Goal: Task Accomplishment & Management: Manage account settings

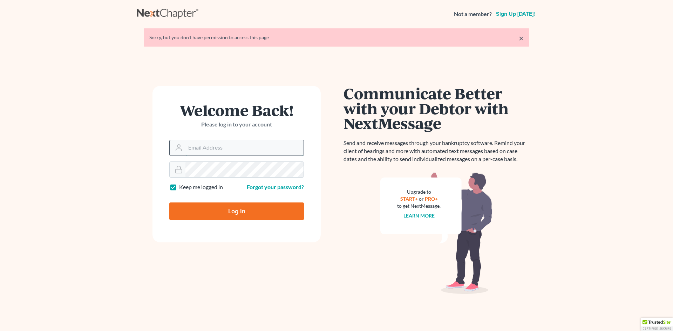
click at [196, 147] on input "Email Address" at bounding box center [244, 147] width 118 height 15
click at [387, 220] on img at bounding box center [436, 233] width 112 height 123
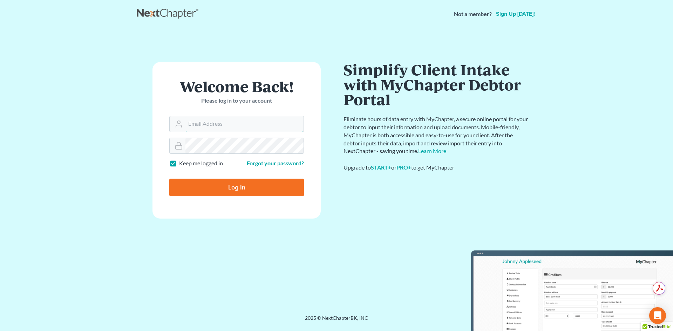
type input "[PERSON_NAME][EMAIL_ADDRESS][DOMAIN_NAME]"
click at [217, 185] on input "Log In" at bounding box center [236, 188] width 135 height 18
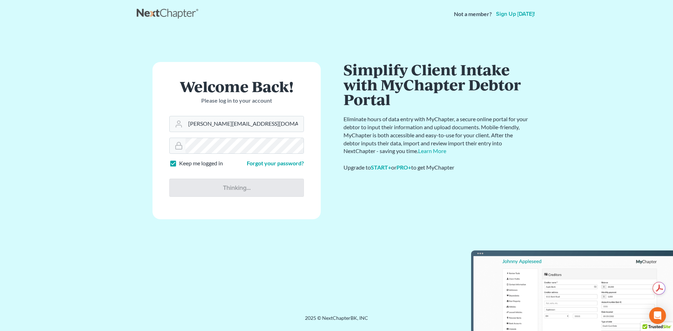
type input "Thinking..."
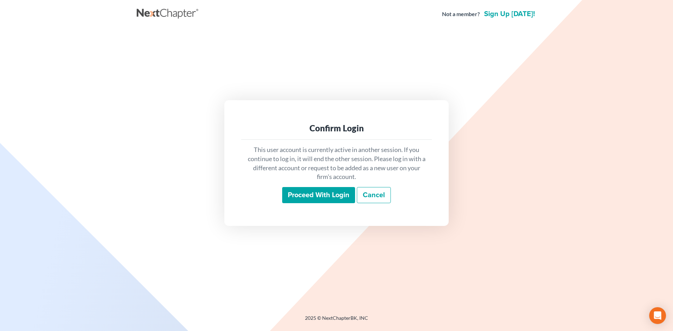
click at [314, 200] on input "Proceed with login" at bounding box center [318, 195] width 73 height 16
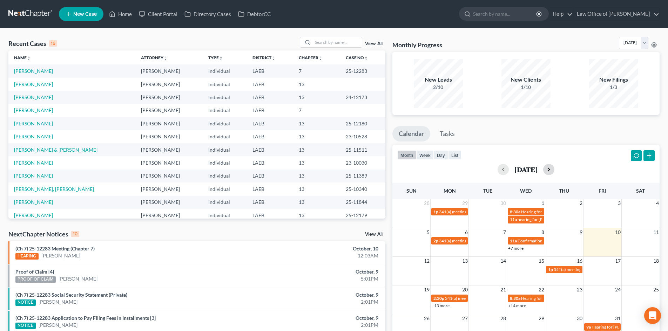
click at [554, 172] on button "button" at bounding box center [548, 169] width 11 height 11
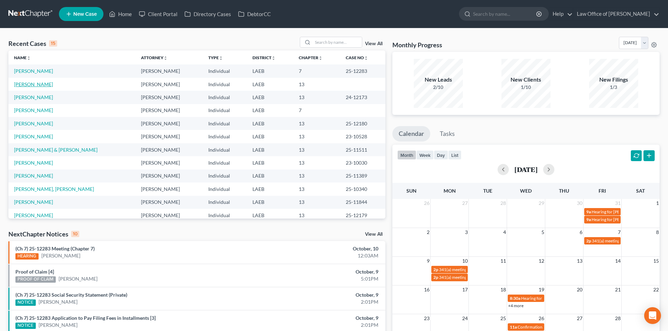
click at [25, 82] on link "[PERSON_NAME]" at bounding box center [33, 84] width 39 height 6
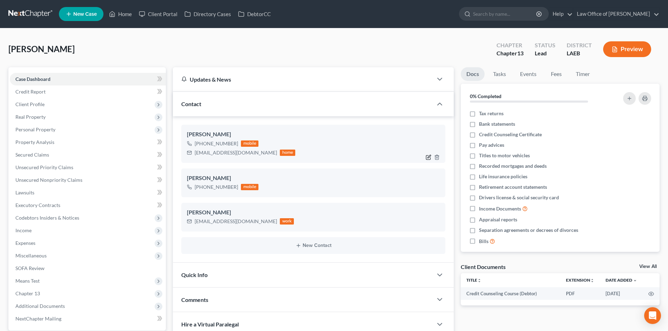
click at [426, 160] on icon "button" at bounding box center [428, 157] width 4 height 4
select select "0"
select select "1"
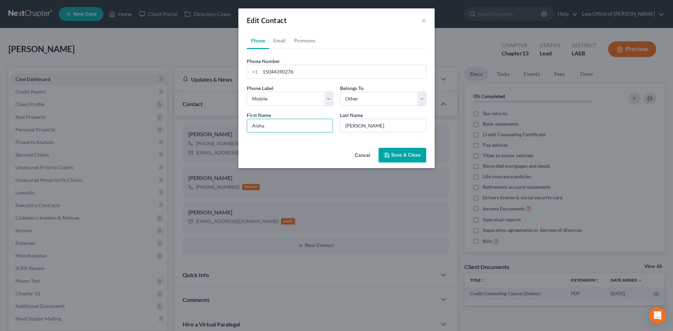
drag, startPoint x: 231, startPoint y: 124, endPoint x: 195, endPoint y: 124, distance: 36.5
click at [195, 124] on div "Edit Contact × Phone Email Pronouns Phone Number * +1 15044390276 Ext. Phone La…" at bounding box center [336, 165] width 673 height 331
paste input "syec"
type input "Asyecha"
click at [413, 156] on button "Save & Close" at bounding box center [403, 155] width 48 height 15
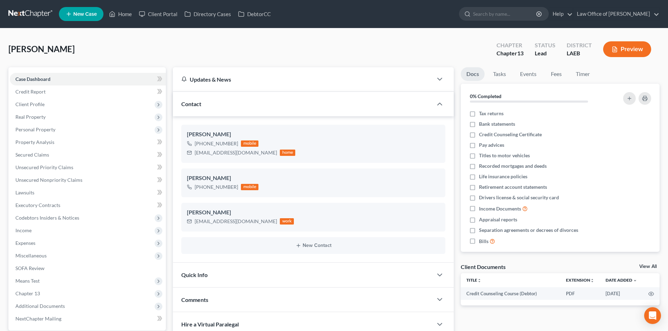
click at [17, 12] on link at bounding box center [30, 14] width 45 height 13
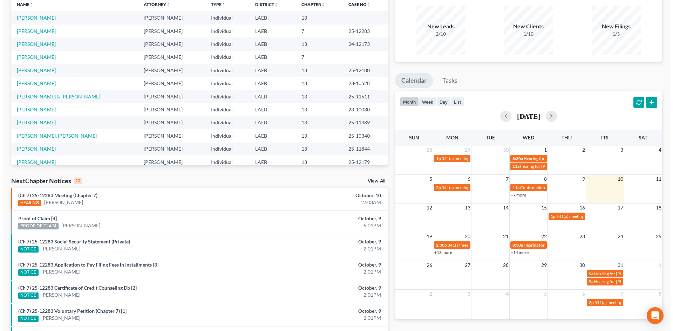
scroll to position [70, 0]
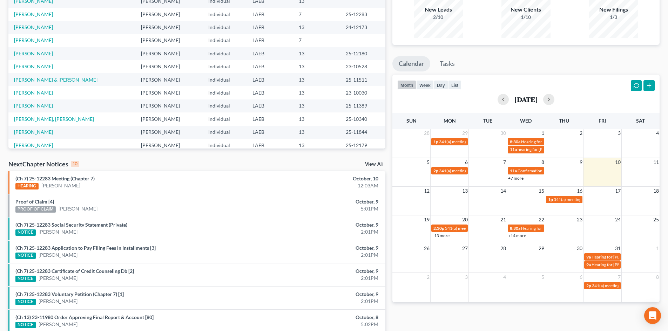
click at [440, 236] on link "+13 more" at bounding box center [441, 235] width 18 height 5
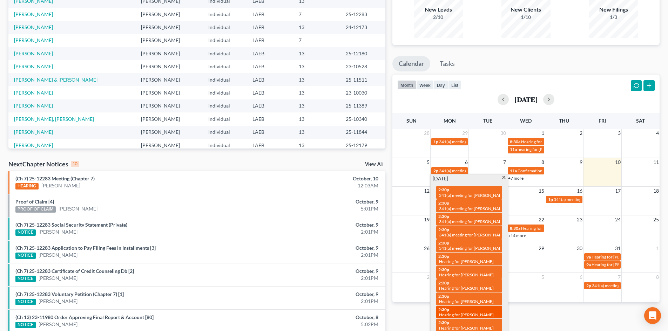
click at [449, 307] on span "2:30p" at bounding box center [443, 309] width 11 height 5
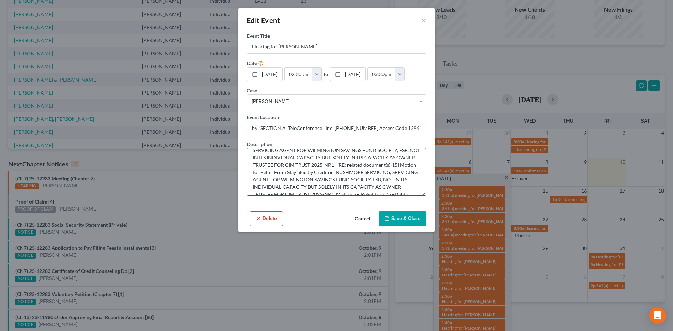
scroll to position [0, 0]
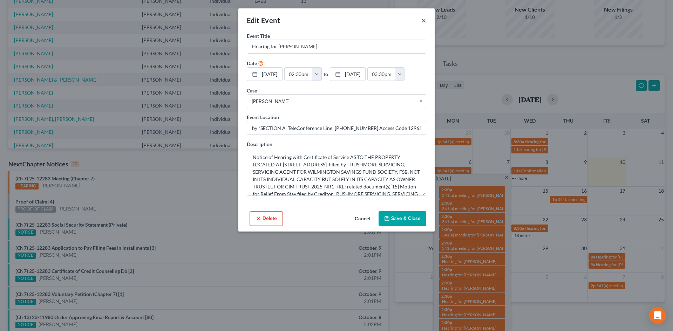
click at [426, 21] on button "×" at bounding box center [423, 20] width 5 height 8
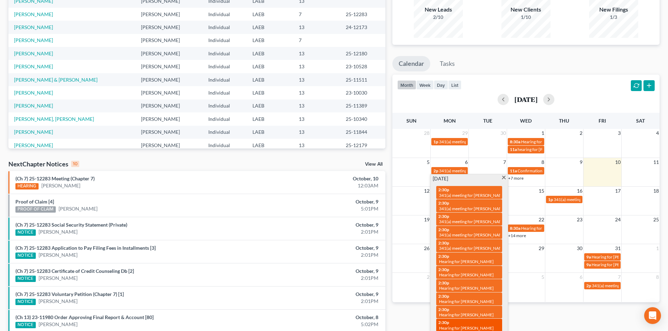
click at [471, 319] on link "2:30p Hearing for Sonja DeDais" at bounding box center [469, 325] width 66 height 13
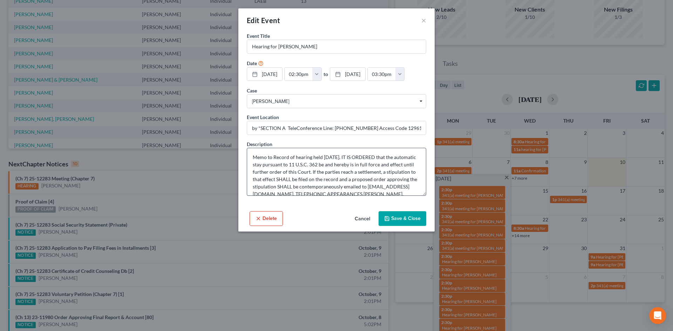
scroll to position [47, 0]
click at [475, 302] on div "Edit Event × Event Title * Hearing for Sonja DeDais Date 10/20/2025 close Date …" at bounding box center [336, 165] width 673 height 331
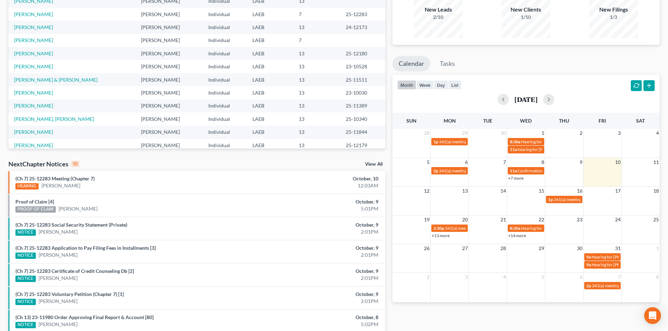
click at [443, 235] on link "+13 more" at bounding box center [441, 235] width 18 height 5
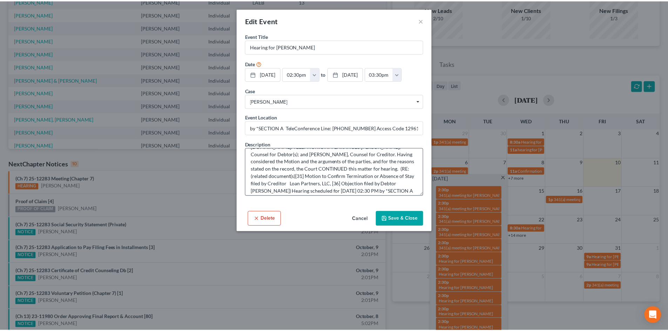
scroll to position [74, 0]
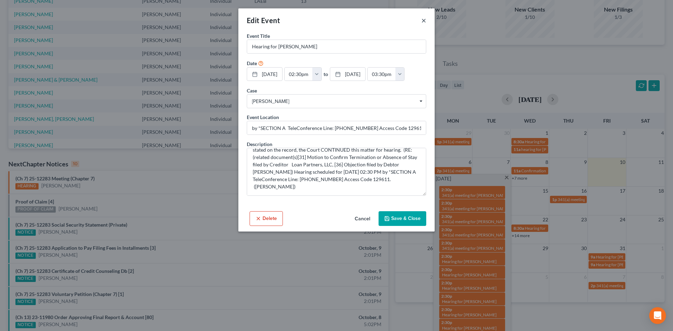
click at [422, 18] on button "×" at bounding box center [423, 20] width 5 height 8
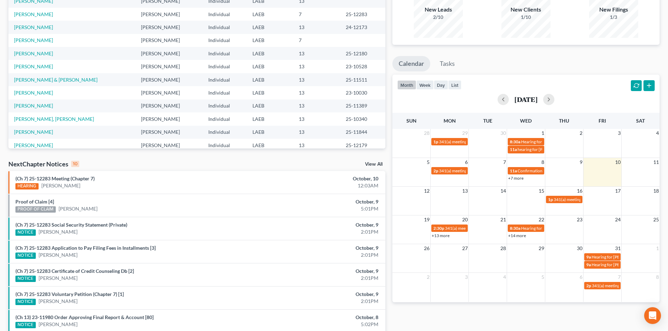
click at [523, 317] on div "Monthly Progress Bankruptcy Bankruptcy [DATE] [DATE] [DATE] [DATE] [DATE] [DATE…" at bounding box center [526, 190] width 274 height 447
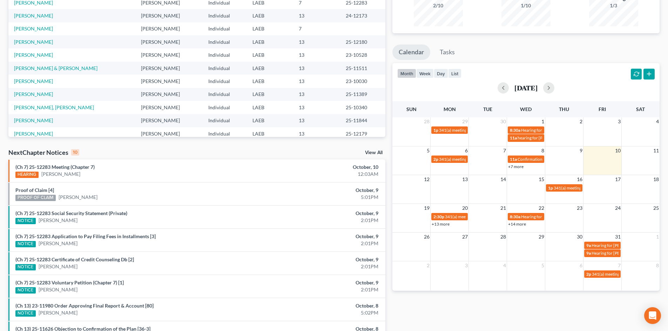
scroll to position [140, 0]
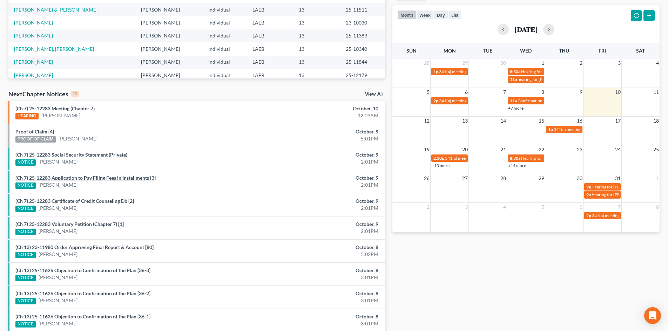
click at [120, 180] on link "(Ch 7) 25-12283 Application to Pay Filing Fees in Installments [3]" at bounding box center [85, 178] width 140 height 6
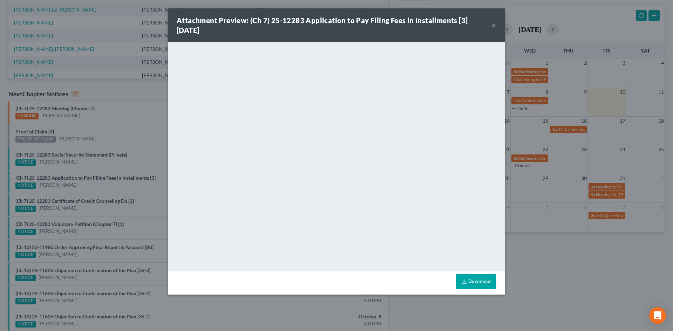
click at [494, 28] on button "×" at bounding box center [494, 25] width 5 height 8
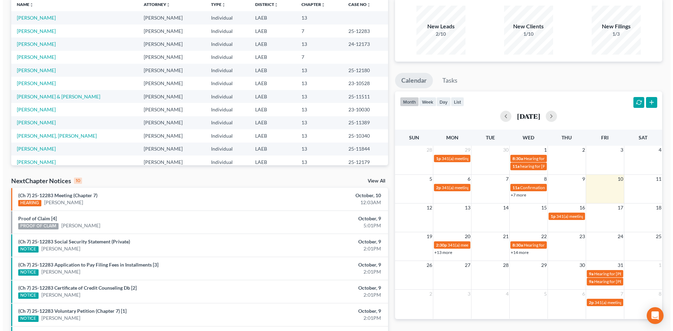
scroll to position [70, 0]
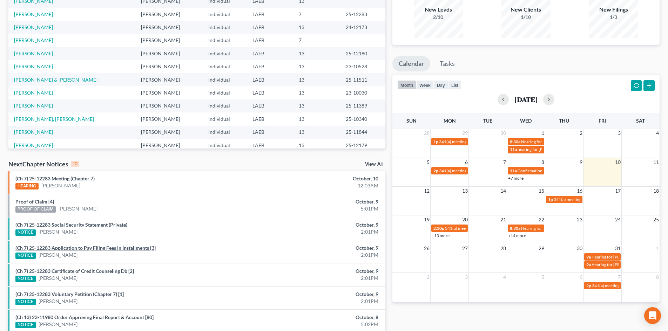
click at [98, 247] on link "(Ch 7) 25-12283 Application to Pay Filing Fees in Installments [3]" at bounding box center [85, 248] width 140 height 6
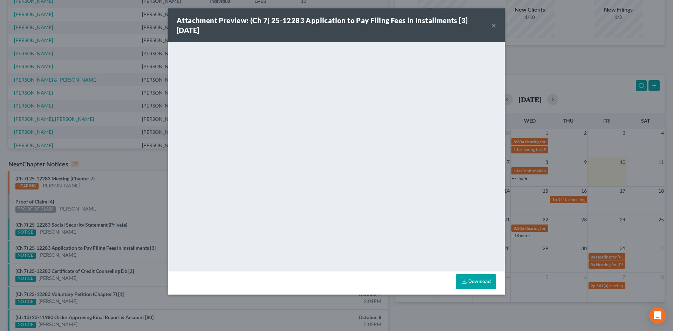
click at [479, 284] on link "Download" at bounding box center [476, 282] width 41 height 15
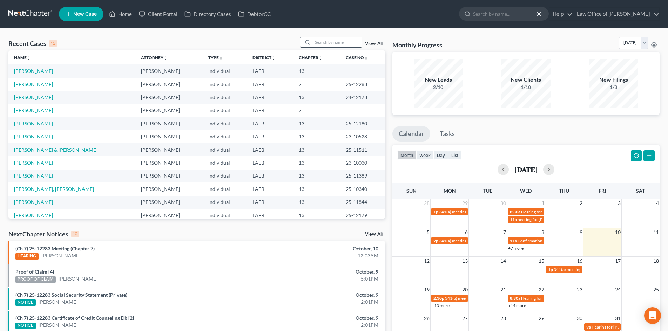
click at [319, 40] on input "search" at bounding box center [337, 42] width 49 height 10
type input "[PERSON_NAME]"
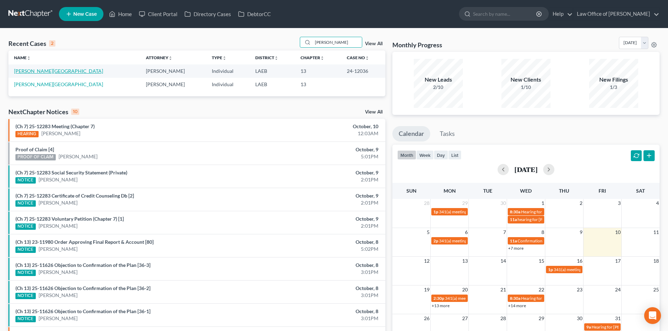
click at [30, 72] on link "[PERSON_NAME][GEOGRAPHIC_DATA]" at bounding box center [58, 71] width 89 height 6
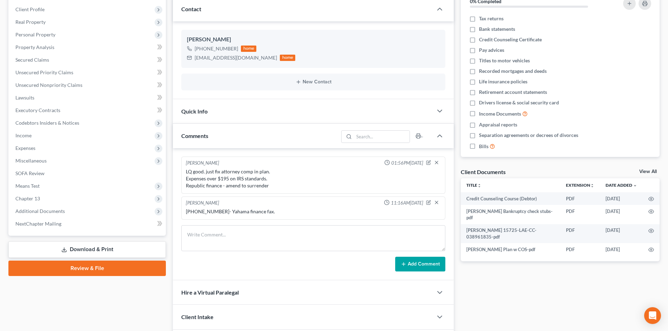
scroll to position [140, 0]
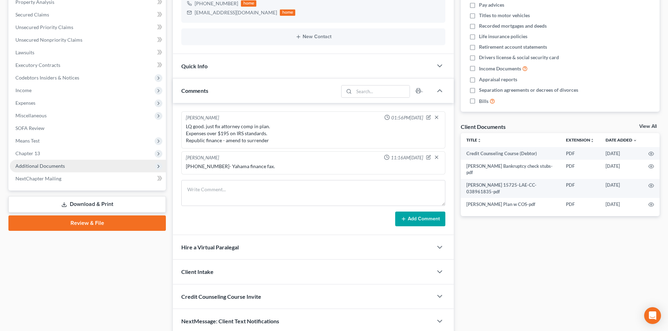
click at [43, 170] on span "Additional Documents" at bounding box center [88, 166] width 156 height 13
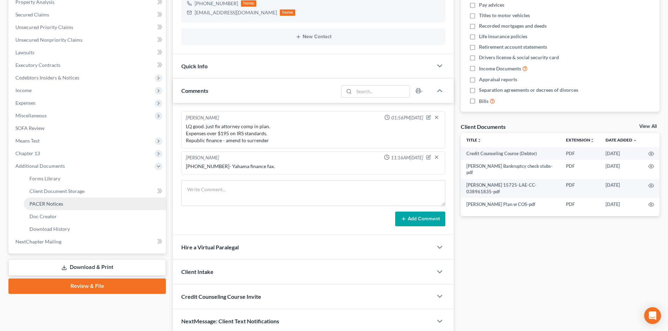
click at [51, 203] on span "PACER Notices" at bounding box center [46, 204] width 34 height 6
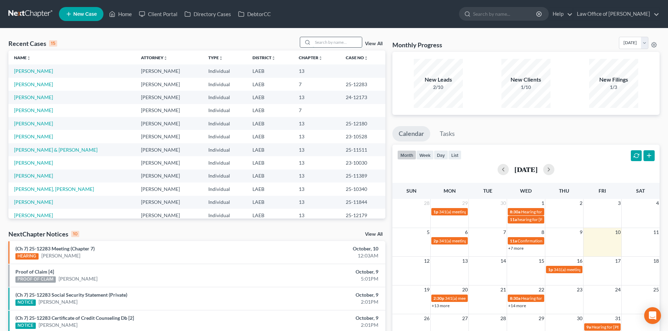
click at [331, 45] on input "search" at bounding box center [337, 42] width 49 height 10
type input "[PERSON_NAME]"
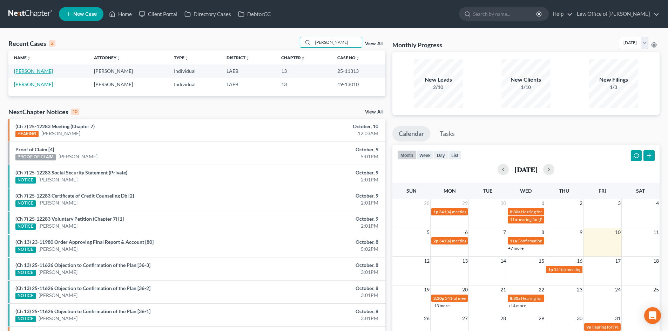
click at [21, 72] on link "[PERSON_NAME]" at bounding box center [33, 71] width 39 height 6
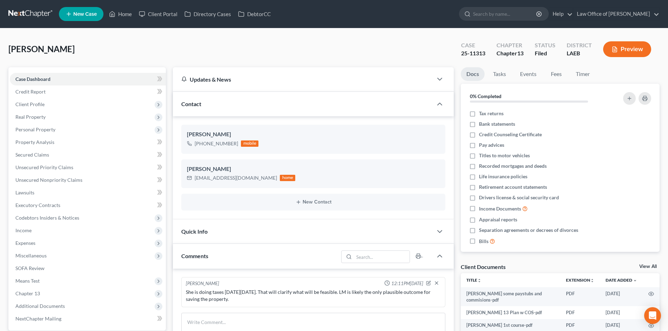
scroll to position [70, 0]
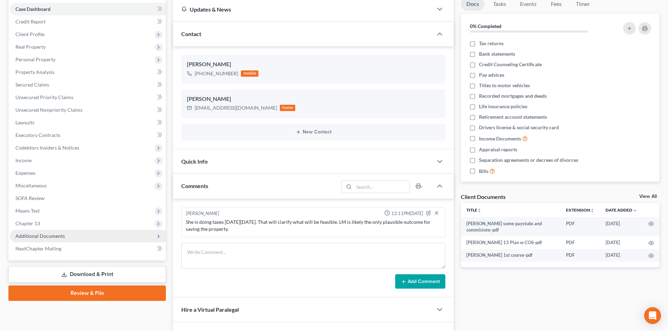
click at [47, 238] on span "Additional Documents" at bounding box center [39, 236] width 49 height 6
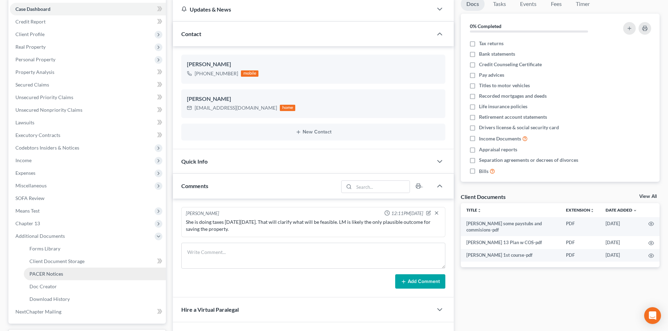
click at [46, 276] on span "PACER Notices" at bounding box center [46, 274] width 34 height 6
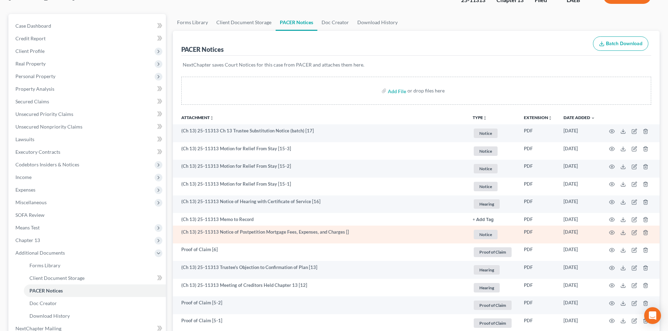
scroll to position [70, 0]
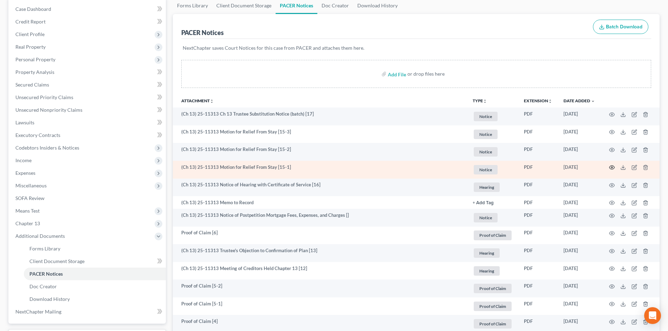
click at [613, 168] on icon "button" at bounding box center [612, 168] width 6 height 6
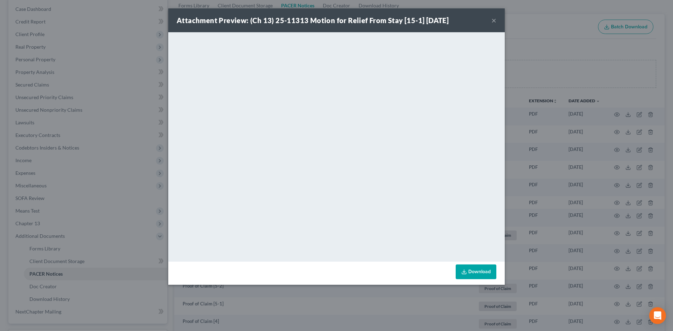
click at [494, 23] on button "×" at bounding box center [494, 20] width 5 height 8
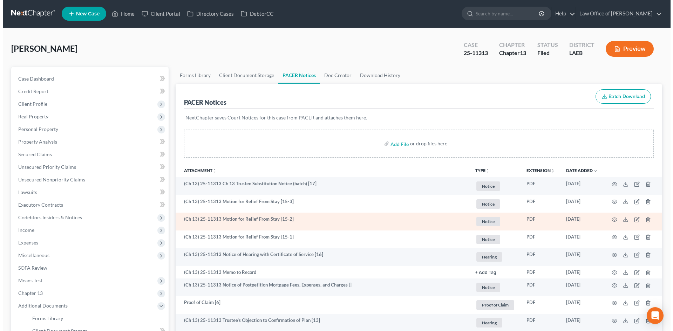
scroll to position [0, 0]
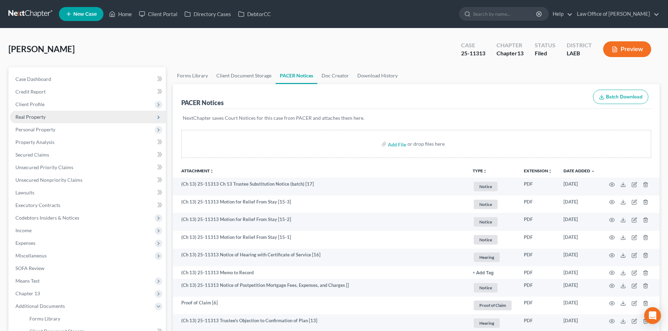
click at [31, 119] on span "Real Property" at bounding box center [30, 117] width 30 height 6
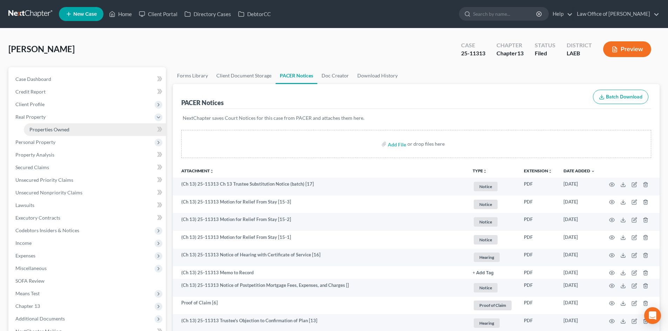
click at [33, 127] on span "Properties Owned" at bounding box center [49, 130] width 40 height 6
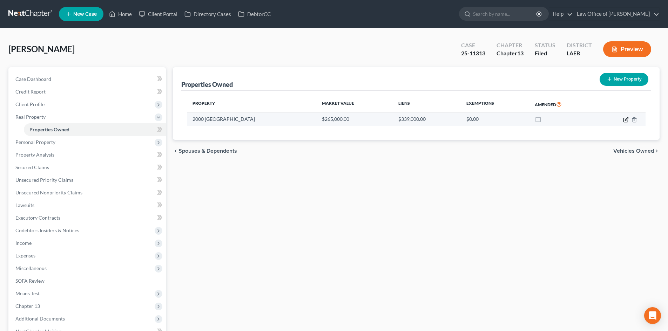
click at [625, 119] on icon "button" at bounding box center [626, 120] width 6 height 6
select select "19"
select select "3"
select select "0"
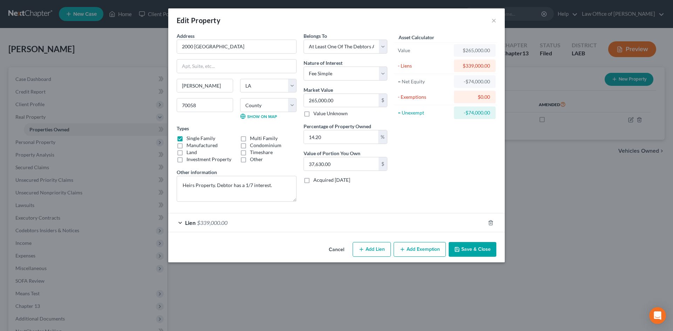
click at [186, 224] on span "Lien" at bounding box center [190, 222] width 11 height 7
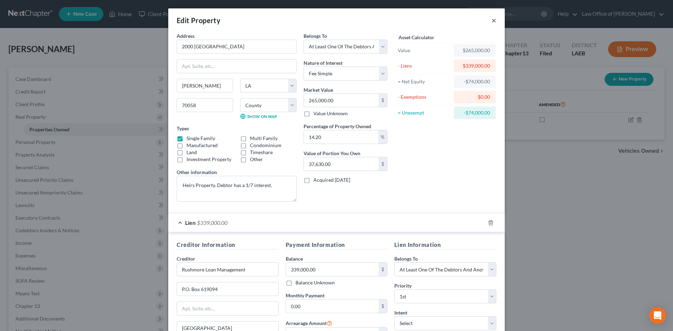
click at [492, 22] on button "×" at bounding box center [494, 20] width 5 height 8
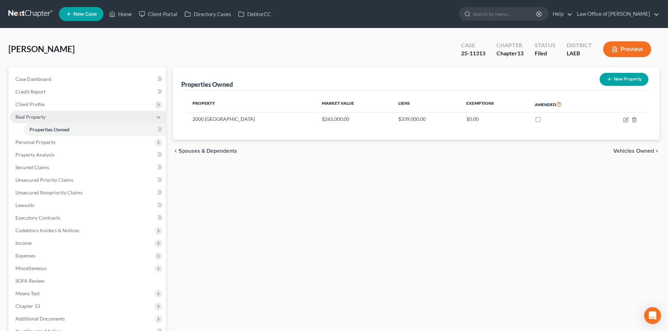
click at [42, 119] on span "Real Property" at bounding box center [30, 117] width 30 height 6
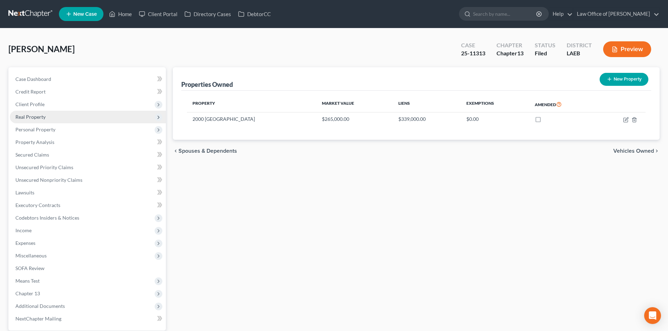
click at [34, 119] on span "Real Property" at bounding box center [30, 117] width 30 height 6
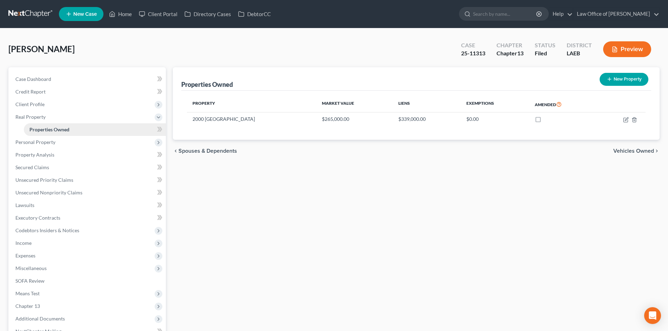
click at [38, 129] on span "Properties Owned" at bounding box center [49, 130] width 40 height 6
click at [626, 120] on icon "button" at bounding box center [626, 120] width 6 height 6
select select "19"
select select "25"
select select "3"
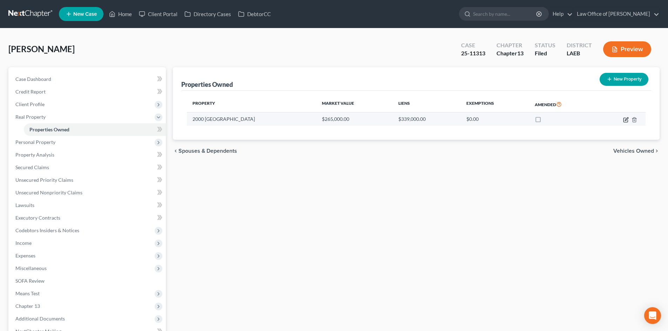
select select "0"
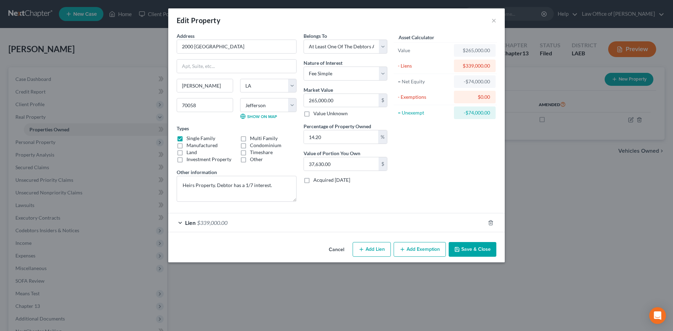
click at [497, 22] on div "Edit Property ×" at bounding box center [336, 20] width 337 height 24
click at [496, 22] on button "×" at bounding box center [494, 20] width 5 height 8
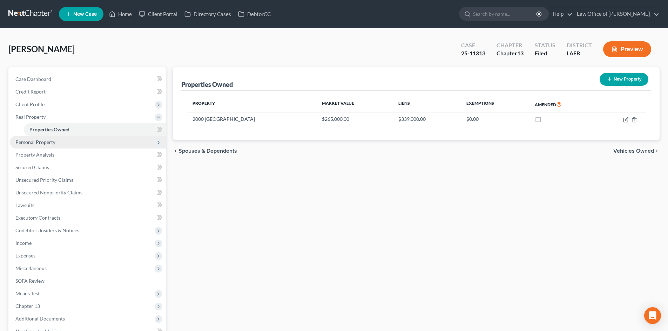
click at [34, 142] on span "Personal Property" at bounding box center [35, 142] width 40 height 6
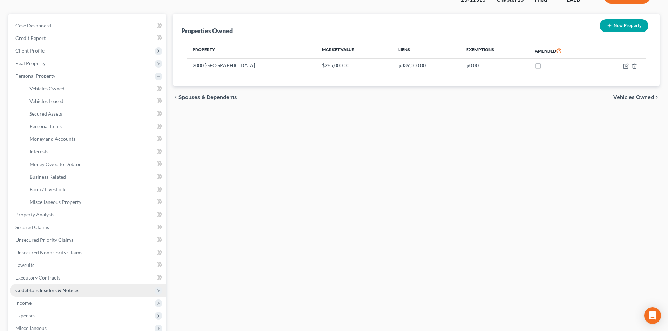
scroll to position [70, 0]
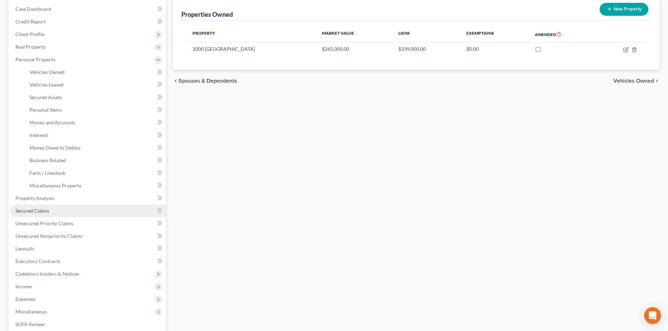
click at [40, 215] on link "Secured Claims" at bounding box center [88, 211] width 156 height 13
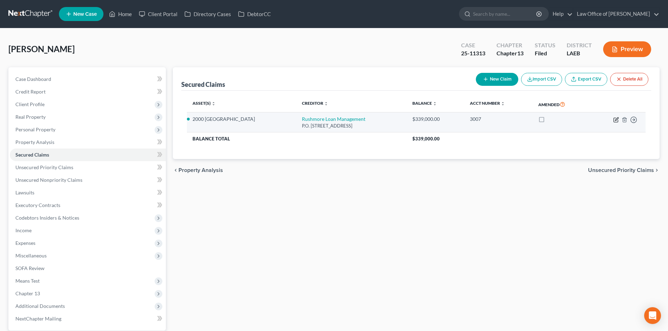
click at [615, 122] on icon "button" at bounding box center [616, 120] width 6 height 6
select select "45"
select select "3"
select select "0"
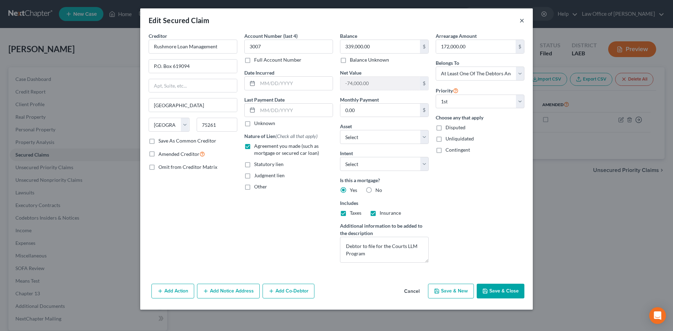
click at [520, 19] on button "×" at bounding box center [522, 20] width 5 height 8
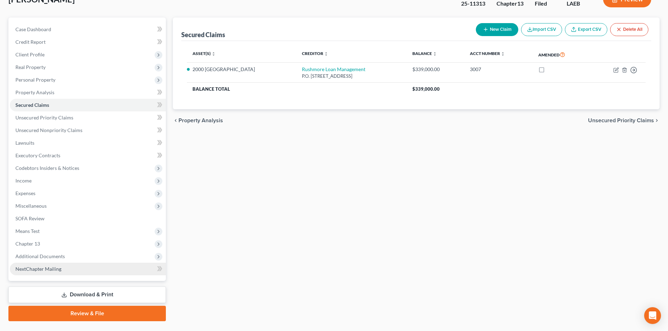
scroll to position [67, 0]
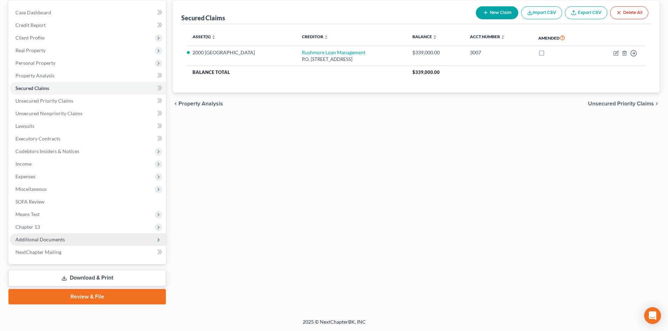
click at [51, 237] on span "Additional Documents" at bounding box center [39, 240] width 49 height 6
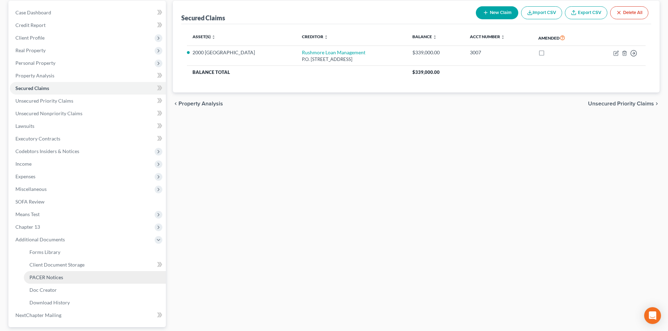
click at [43, 278] on span "PACER Notices" at bounding box center [46, 278] width 34 height 6
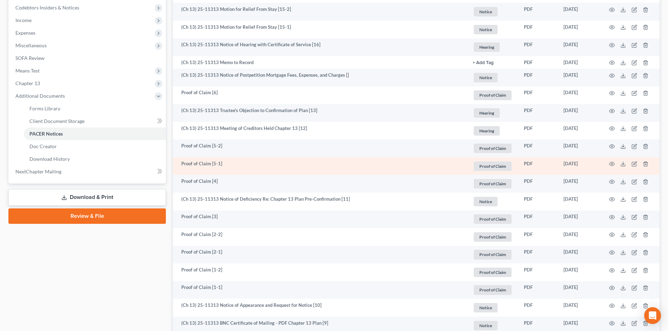
scroll to position [140, 0]
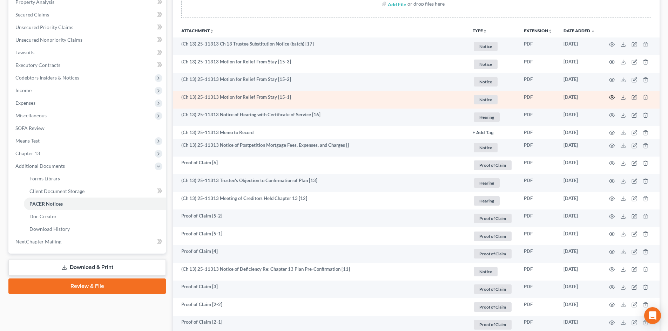
click at [612, 97] on icon "button" at bounding box center [612, 98] width 6 height 6
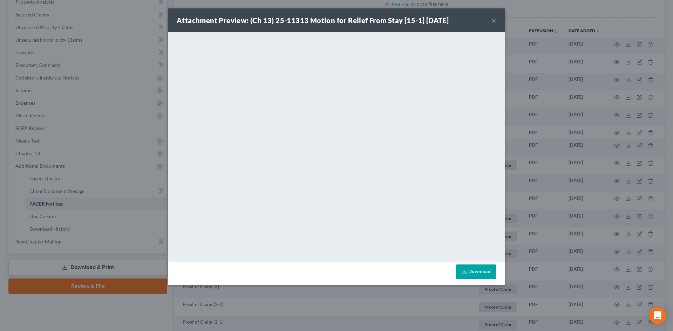
click at [494, 20] on button "×" at bounding box center [494, 20] width 5 height 8
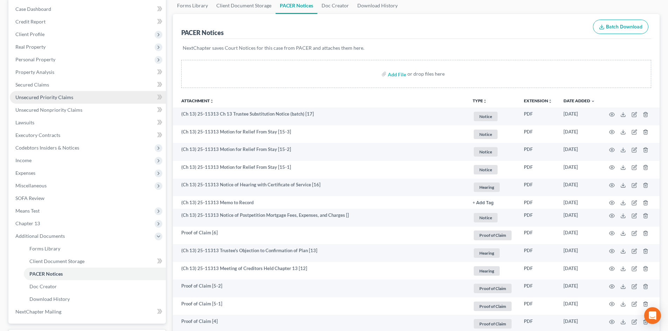
scroll to position [0, 0]
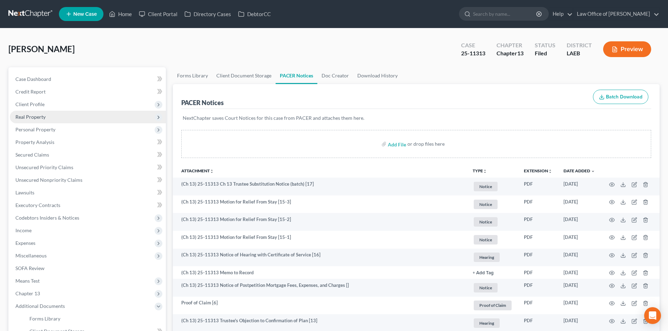
click at [32, 120] on span "Real Property" at bounding box center [30, 117] width 30 height 6
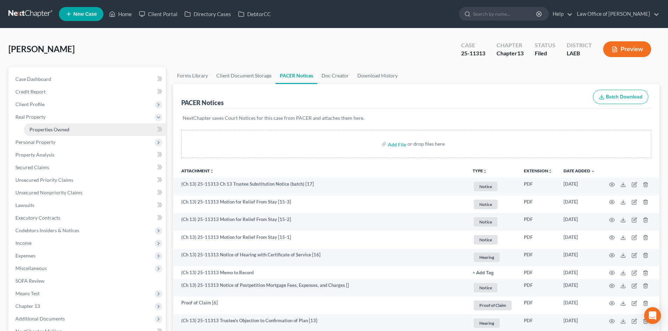
click at [51, 133] on link "Properties Owned" at bounding box center [95, 129] width 142 height 13
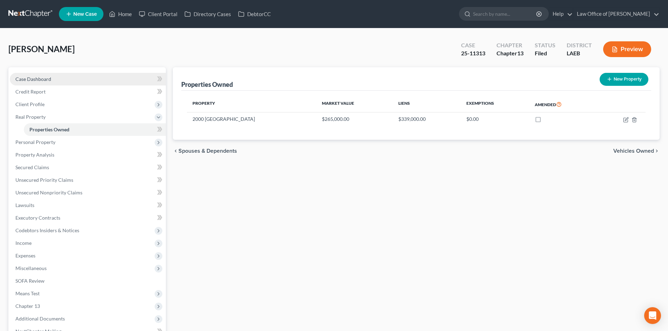
click at [41, 78] on span "Case Dashboard" at bounding box center [33, 79] width 36 height 6
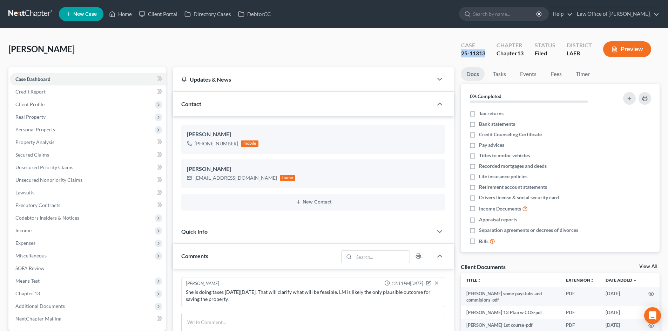
drag, startPoint x: 485, startPoint y: 54, endPoint x: 461, endPoint y: 55, distance: 23.2
click at [461, 55] on div "25-11313" at bounding box center [473, 53] width 24 height 8
copy div "25-11313"
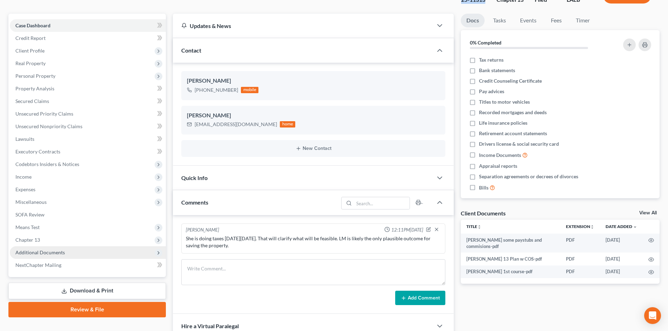
scroll to position [70, 0]
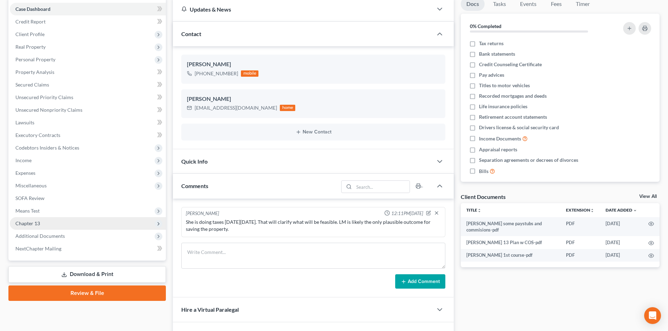
click at [41, 221] on span "Chapter 13" at bounding box center [88, 223] width 156 height 13
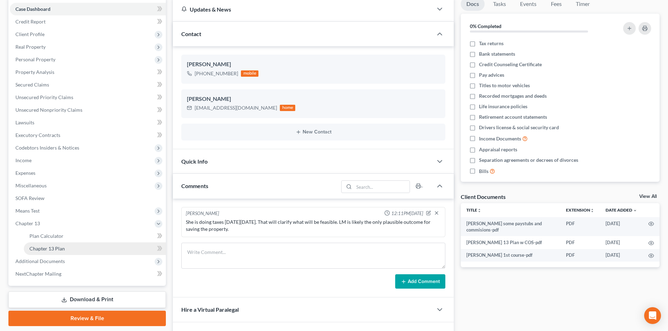
click at [49, 250] on span "Chapter 13 Plan" at bounding box center [46, 249] width 35 height 6
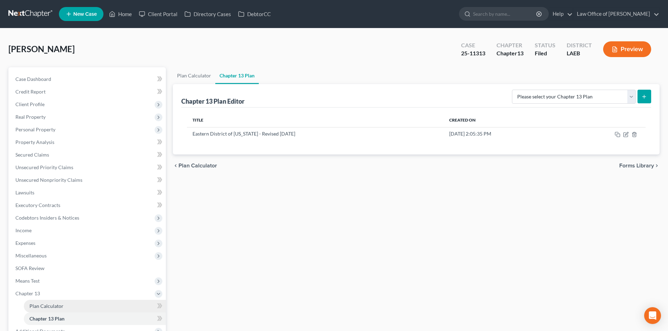
click at [38, 308] on span "Plan Calculator" at bounding box center [46, 306] width 34 height 6
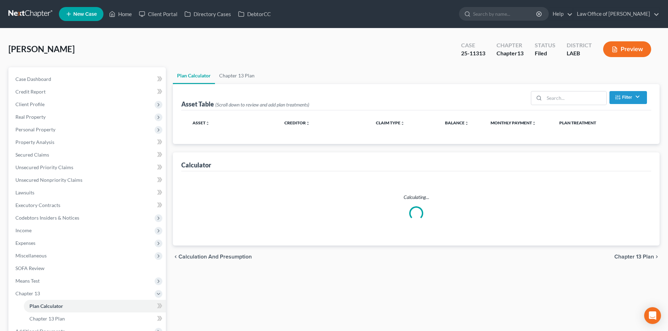
select select "59"
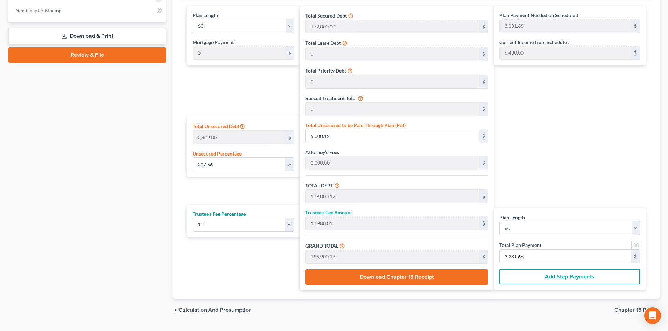
scroll to position [351, 0]
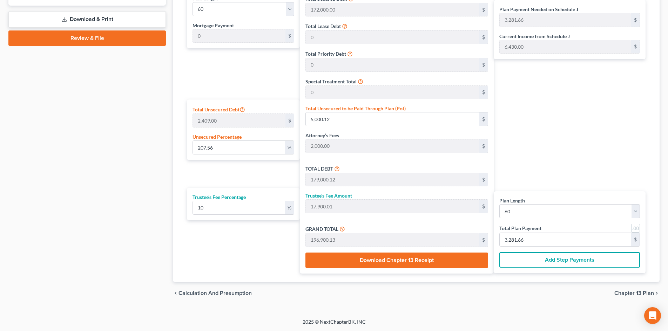
click at [635, 226] on link at bounding box center [635, 228] width 9 height 9
type input "3,282.00"
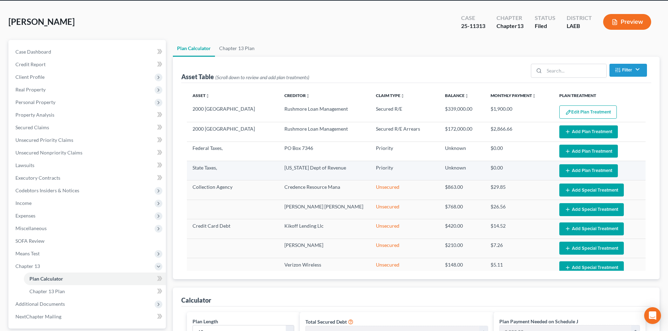
scroll to position [0, 0]
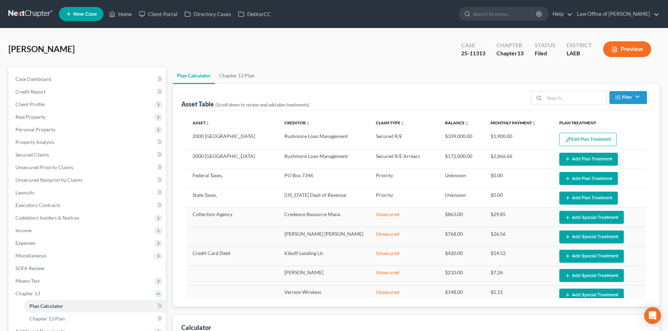
click at [401, 68] on ul "Plan Calculator Chapter 13 Plan" at bounding box center [416, 75] width 487 height 17
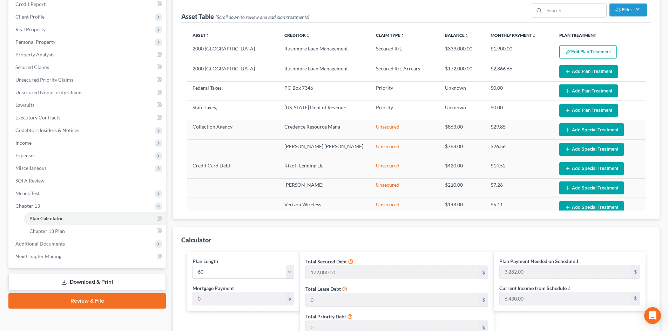
scroll to position [140, 0]
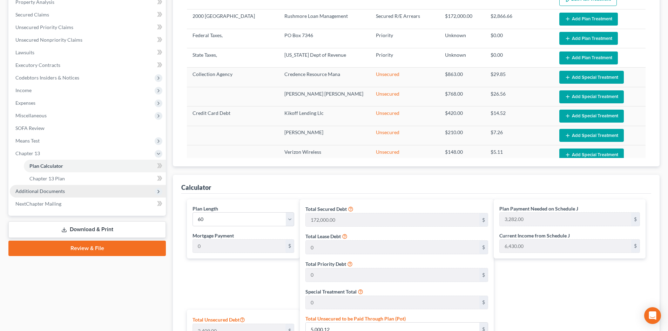
click at [42, 192] on span "Additional Documents" at bounding box center [39, 191] width 49 height 6
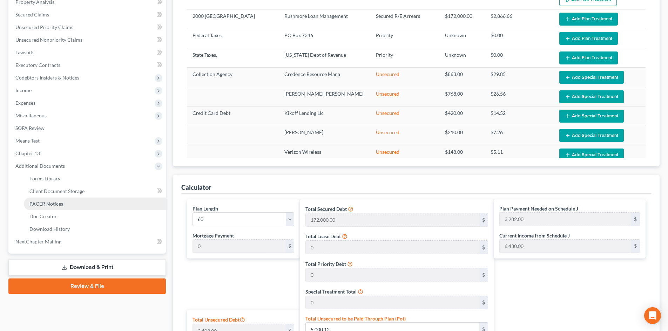
click at [41, 204] on span "PACER Notices" at bounding box center [46, 204] width 34 height 6
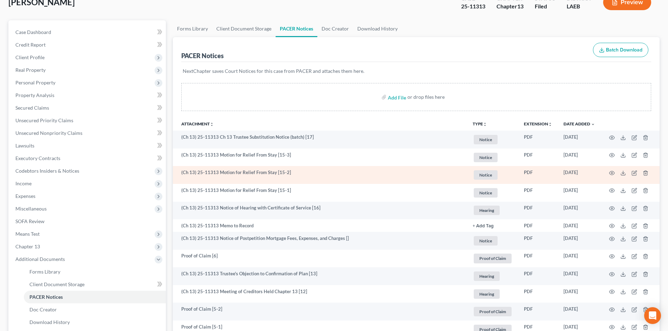
scroll to position [70, 0]
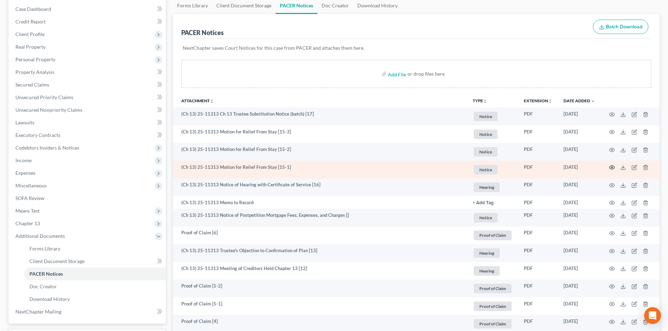
click at [612, 168] on circle "button" at bounding box center [611, 167] width 1 height 1
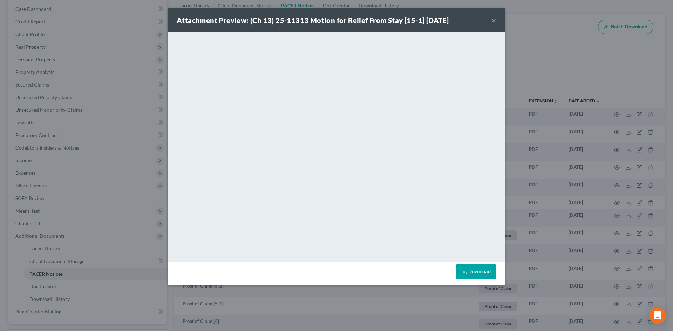
click at [476, 273] on link "Download" at bounding box center [476, 272] width 41 height 15
click at [494, 21] on button "×" at bounding box center [494, 20] width 5 height 8
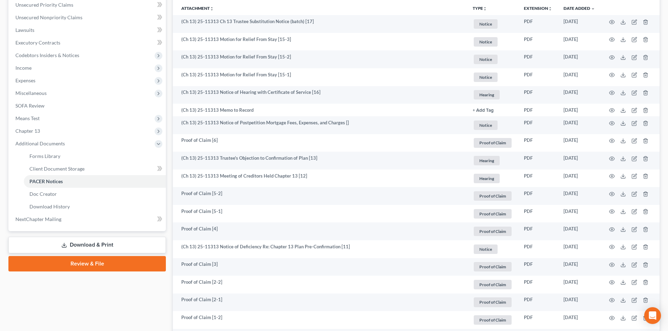
scroll to position [210, 0]
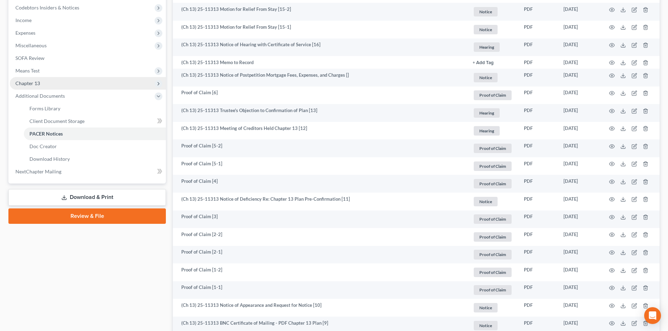
click at [29, 88] on span "Chapter 13" at bounding box center [88, 83] width 156 height 13
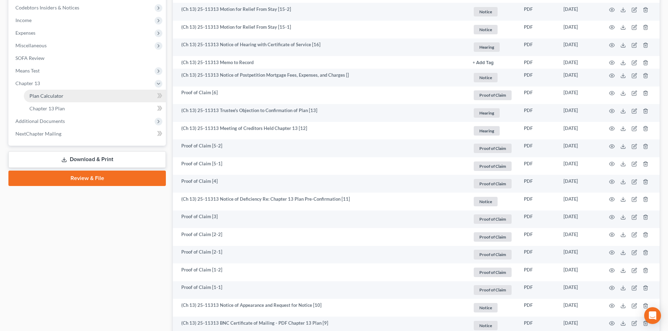
click at [46, 95] on span "Plan Calculator" at bounding box center [46, 96] width 34 height 6
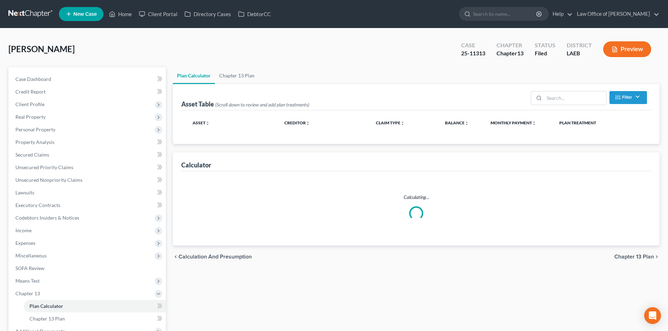
select select "59"
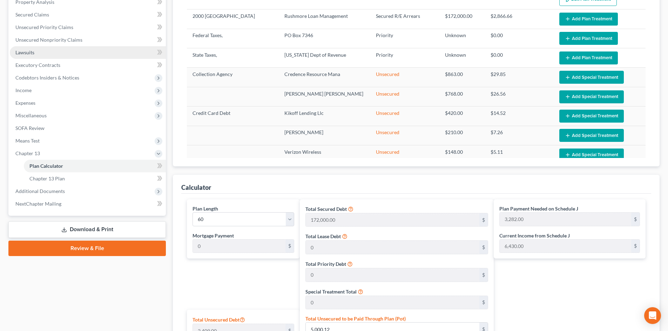
scroll to position [70, 0]
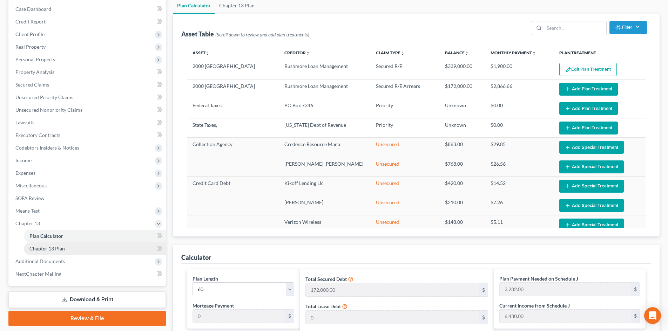
click at [57, 249] on span "Chapter 13 Plan" at bounding box center [46, 249] width 35 height 6
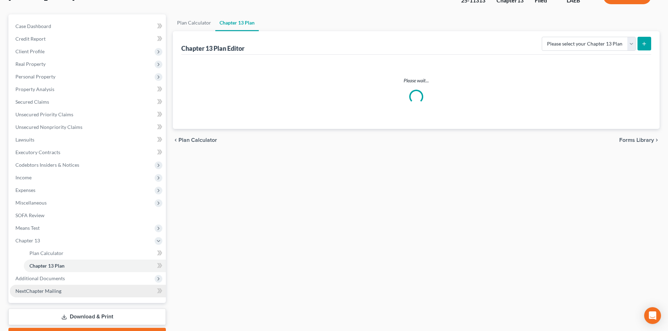
scroll to position [70, 0]
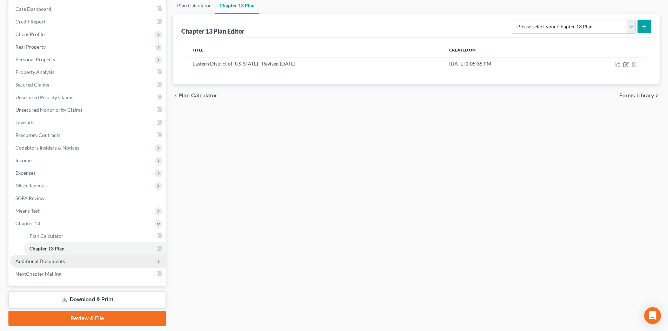
click at [34, 263] on span "Additional Documents" at bounding box center [39, 261] width 49 height 6
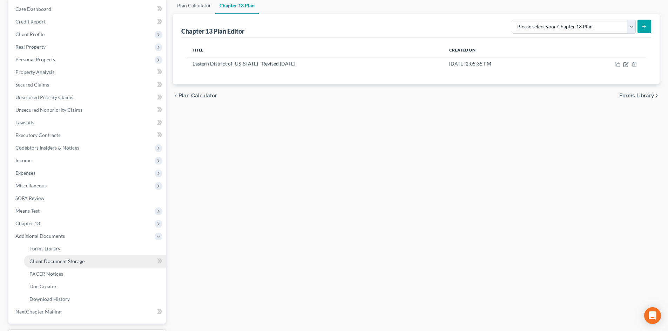
scroll to position [130, 0]
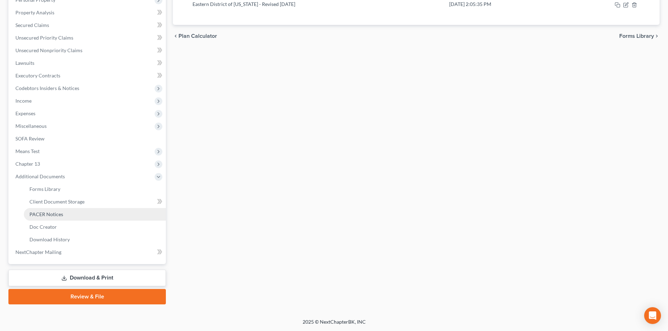
click at [43, 218] on link "PACER Notices" at bounding box center [95, 214] width 142 height 13
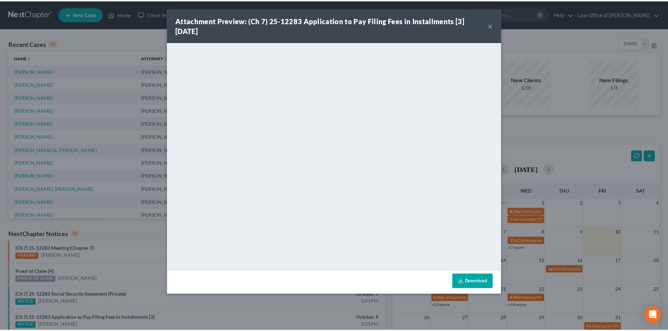
scroll to position [70, 0]
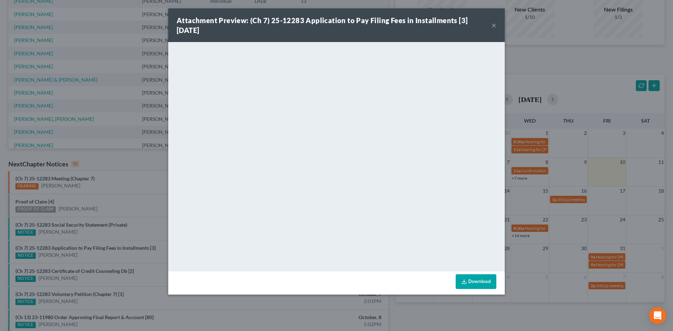
click at [494, 26] on button "×" at bounding box center [494, 25] width 5 height 8
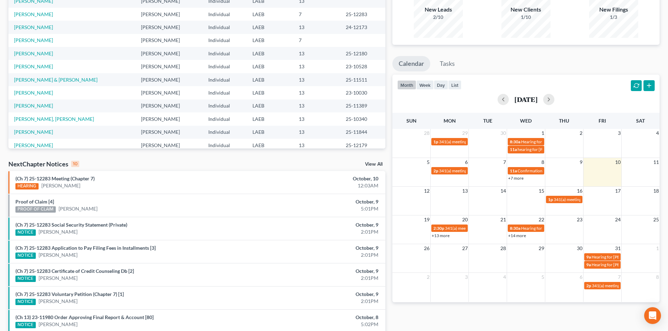
click at [519, 235] on link "+14 more" at bounding box center [517, 235] width 18 height 5
click at [542, 70] on ul "Calendar Tasks" at bounding box center [525, 65] width 267 height 19
click at [440, 235] on link "+13 more" at bounding box center [441, 235] width 18 height 5
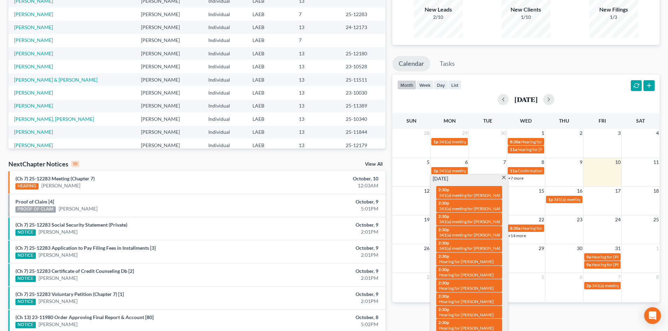
click at [565, 314] on div "Monthly Progress Bankruptcy Bankruptcy [DATE] [DATE] [DATE] [DATE] [DATE] [DATE…" at bounding box center [526, 190] width 274 height 447
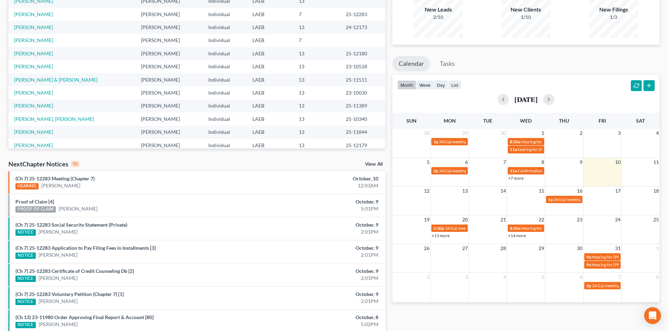
click at [441, 233] on div "+13 more" at bounding box center [450, 235] width 38 height 7
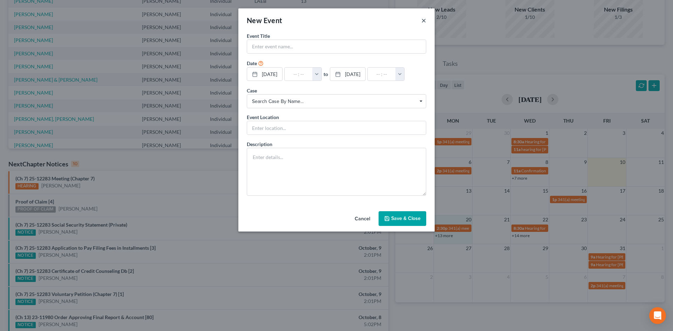
click at [423, 23] on button "×" at bounding box center [423, 20] width 5 height 8
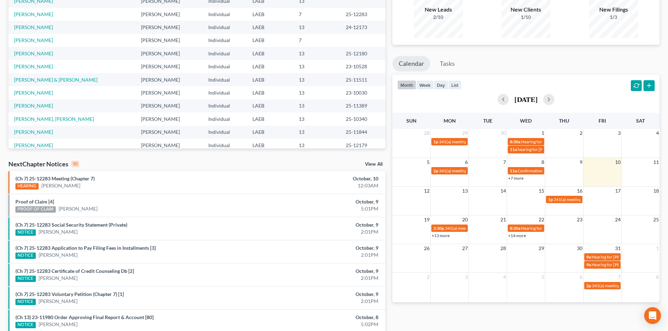
click at [441, 236] on link "+13 more" at bounding box center [441, 235] width 18 height 5
click at [552, 313] on div "Monthly Progress Bankruptcy Bankruptcy October 2025 September 2025 August 2025 …" at bounding box center [526, 190] width 274 height 447
click at [441, 236] on link "+13 more" at bounding box center [441, 235] width 18 height 5
click at [532, 309] on div "Monthly Progress Bankruptcy Bankruptcy October 2025 September 2025 August 2025 …" at bounding box center [526, 190] width 274 height 447
